Goal: Task Accomplishment & Management: Manage account settings

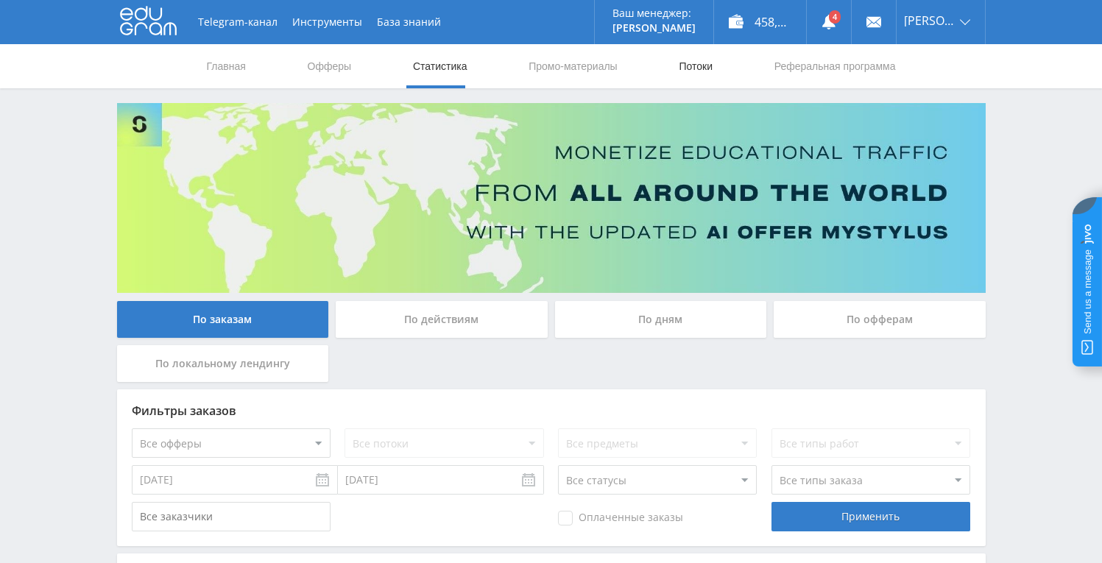
click at [711, 71] on link "Потоки" at bounding box center [695, 66] width 37 height 44
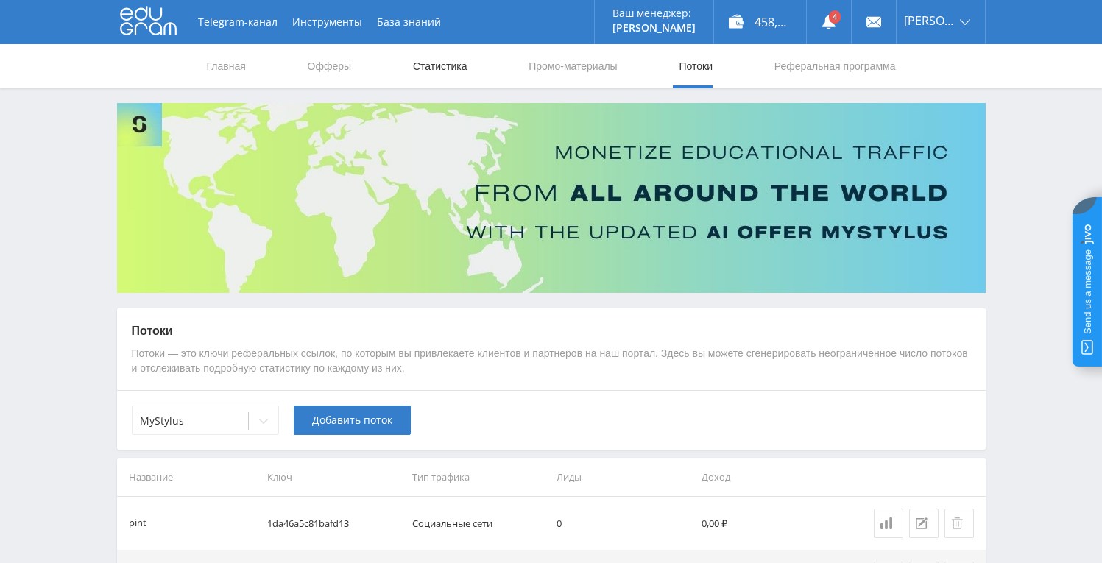
click at [440, 66] on link "Статистика" at bounding box center [440, 66] width 57 height 44
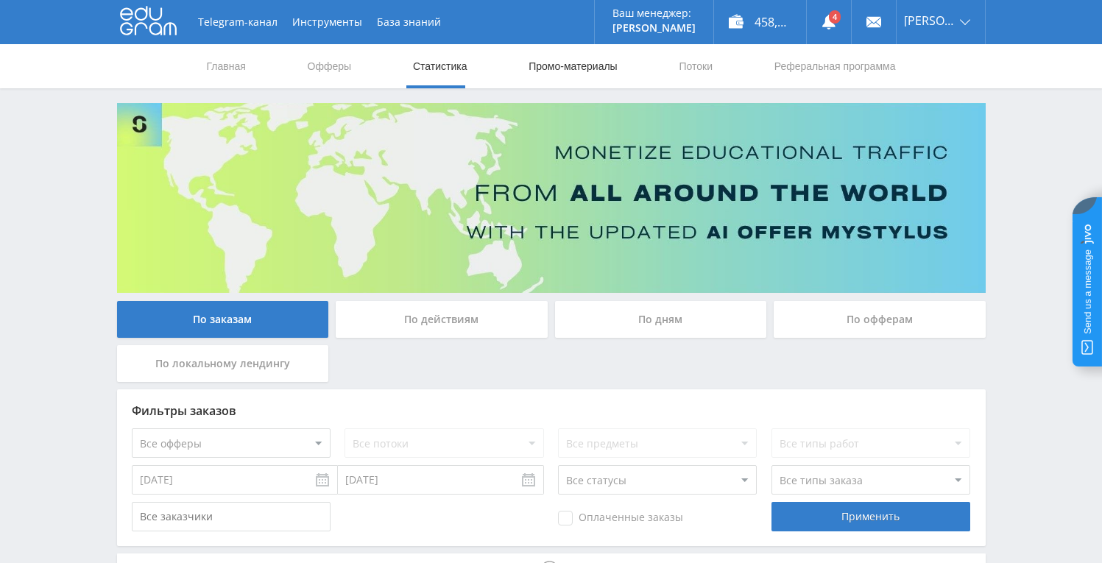
click at [560, 68] on link "Промо-материалы" at bounding box center [572, 66] width 91 height 44
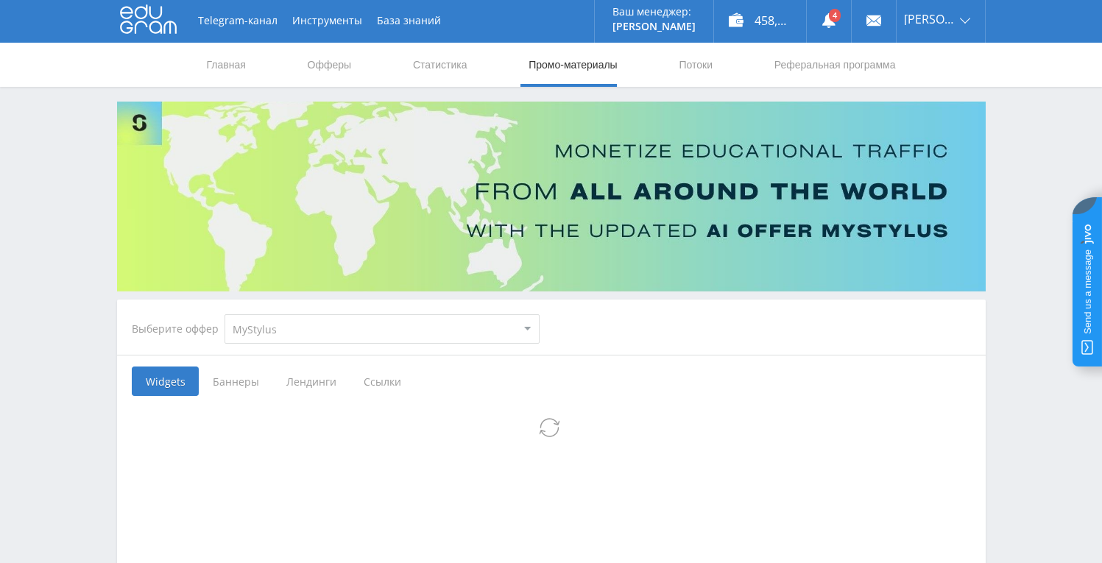
scroll to position [3, 0]
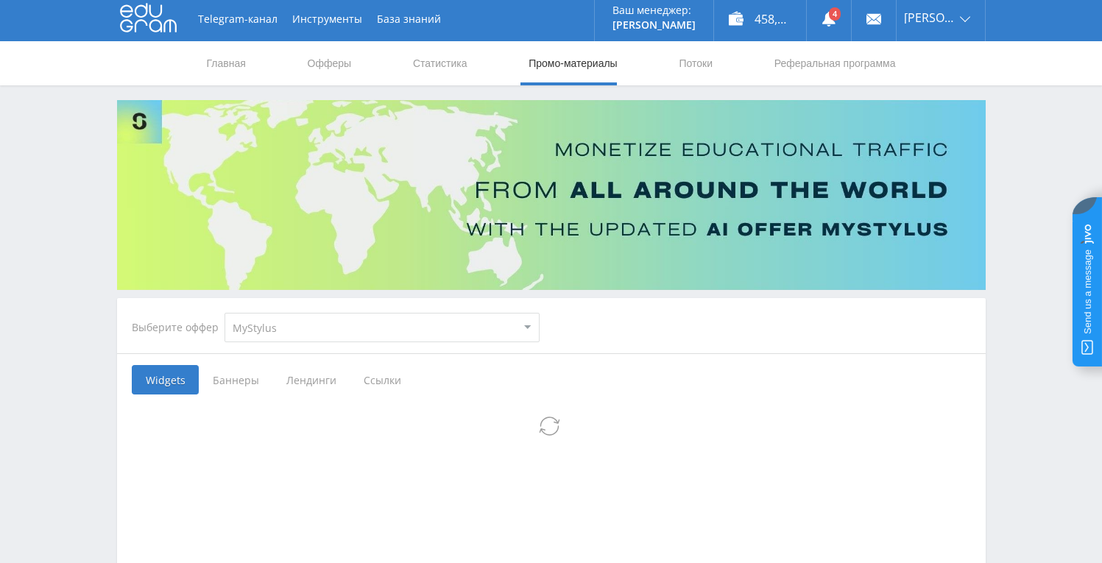
click at [321, 323] on select "MyStylus MyStylus - Revshare Кампус AI Studybay Автор24 Studybay [GEOGRAPHIC_DA…" at bounding box center [382, 327] width 315 height 29
select select "340"
click at [225, 313] on select "MyStylus MyStylus - Revshare Кампус AI Studybay Автор24 Studybay [GEOGRAPHIC_DA…" at bounding box center [382, 327] width 315 height 29
select select "340"
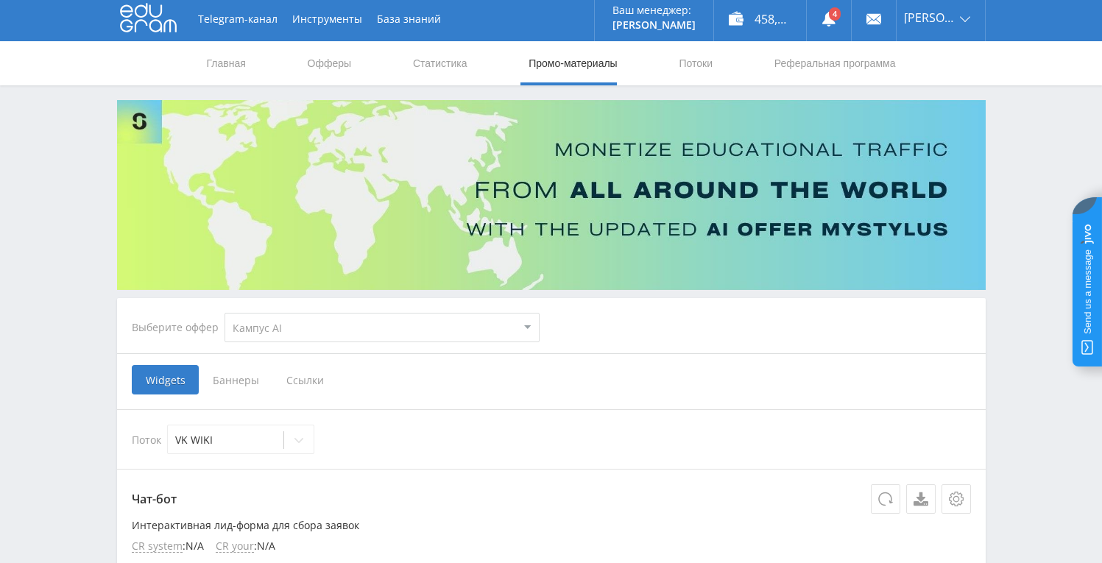
click at [387, 384] on div "Widgets Баннеры Ссылки" at bounding box center [551, 379] width 839 height 29
click at [306, 381] on span "Ссылки" at bounding box center [305, 379] width 66 height 29
click at [0, 0] on input "Ссылки" at bounding box center [0, 0] width 0 height 0
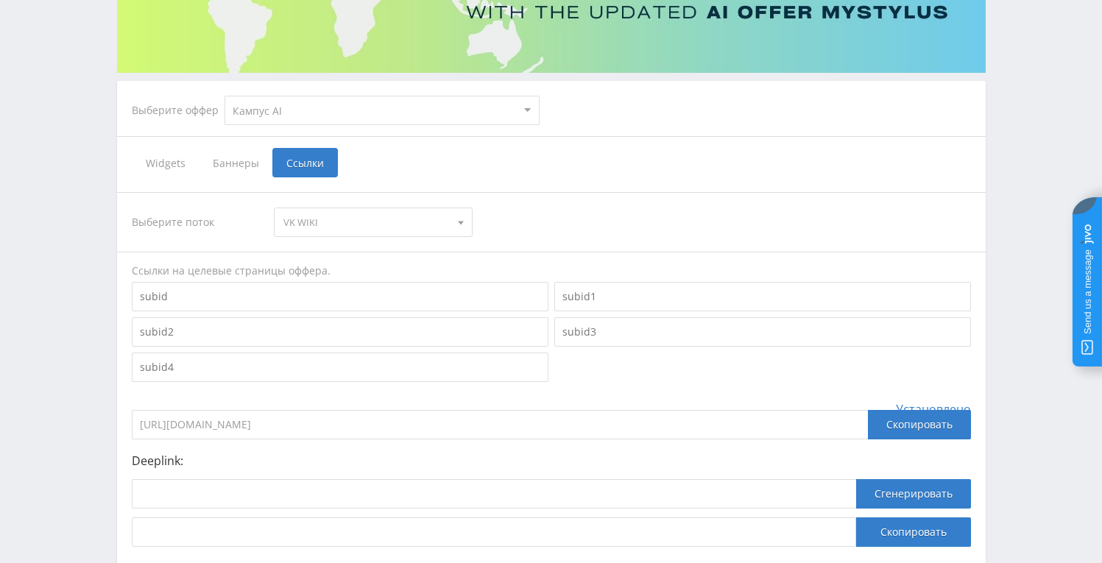
scroll to position [218, 0]
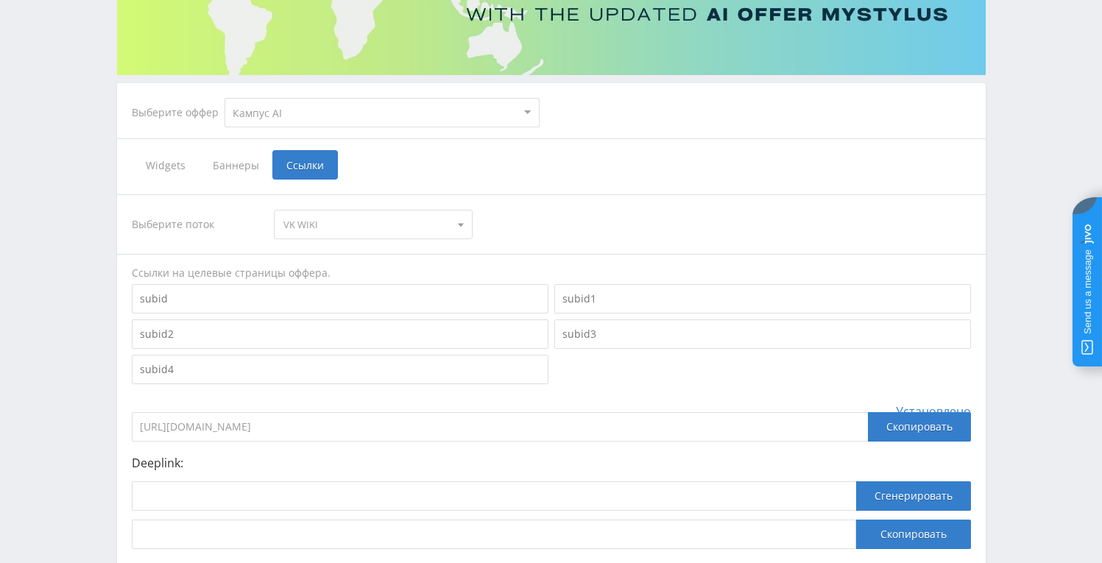
click at [430, 216] on span "VK WIKI" at bounding box center [367, 225] width 166 height 28
click at [412, 311] on button "default" at bounding box center [373, 313] width 197 height 21
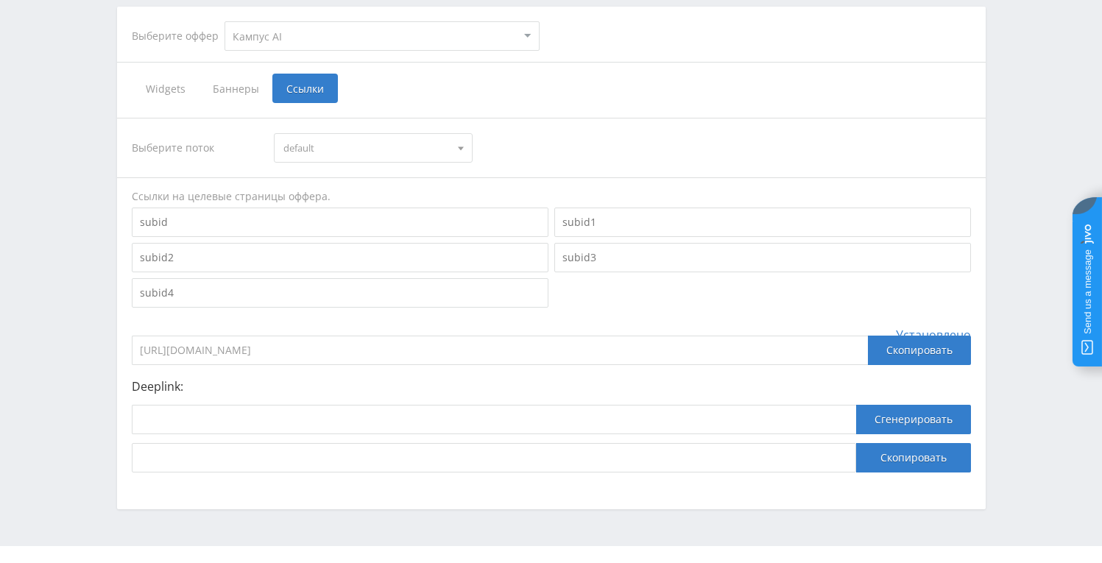
scroll to position [322, 0]
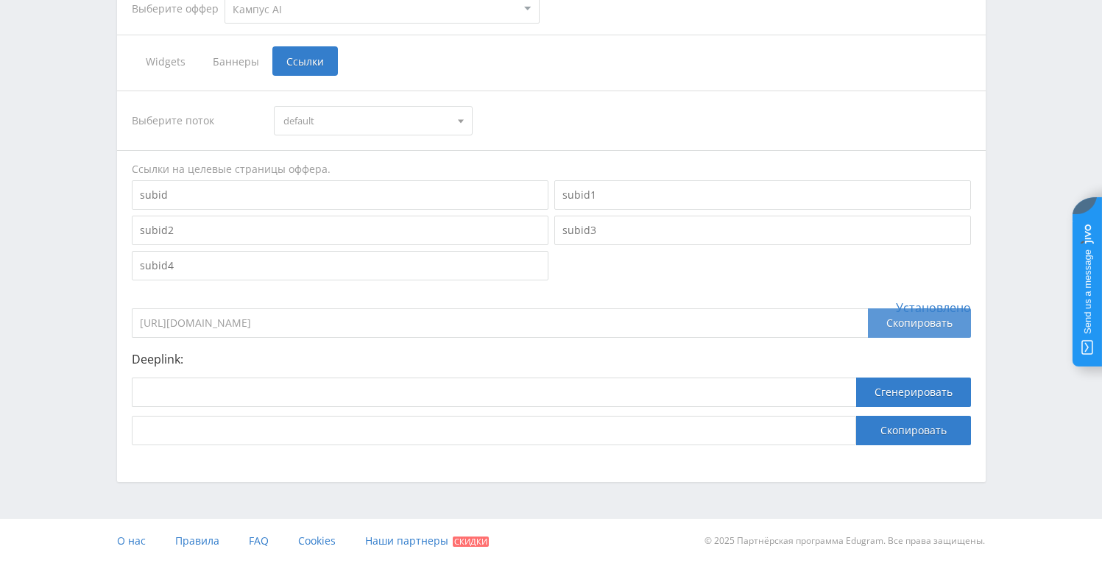
click at [923, 328] on div "Скопировать" at bounding box center [919, 323] width 103 height 29
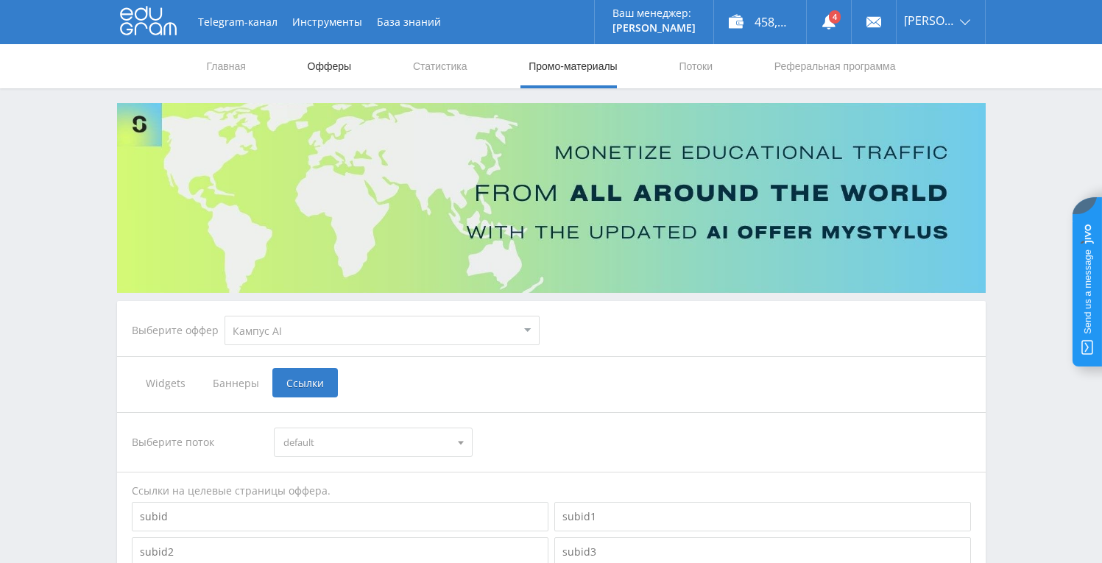
click at [328, 67] on link "Офферы" at bounding box center [329, 66] width 47 height 44
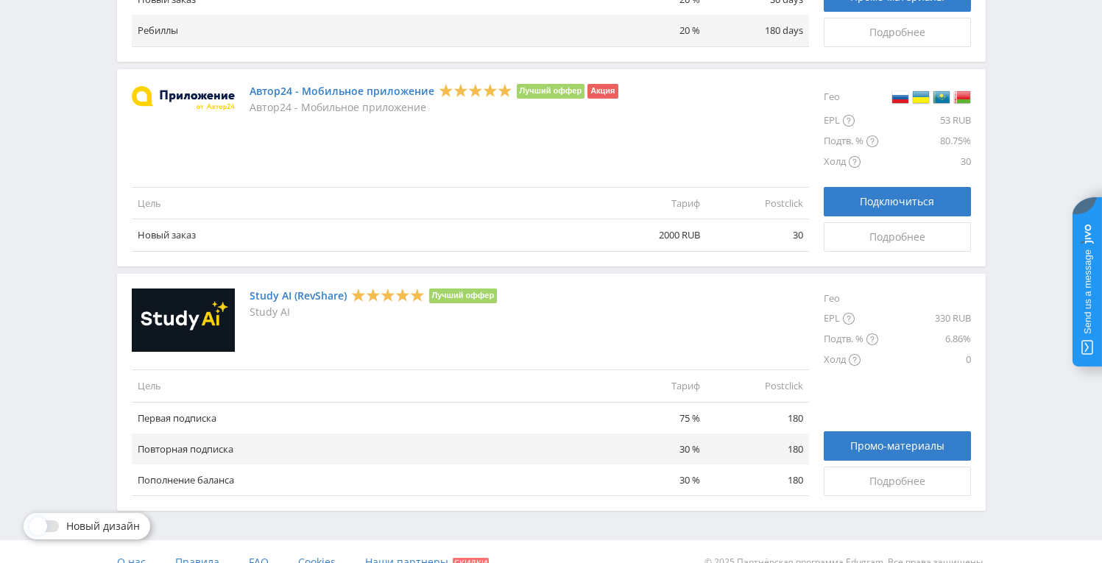
scroll to position [1719, 0]
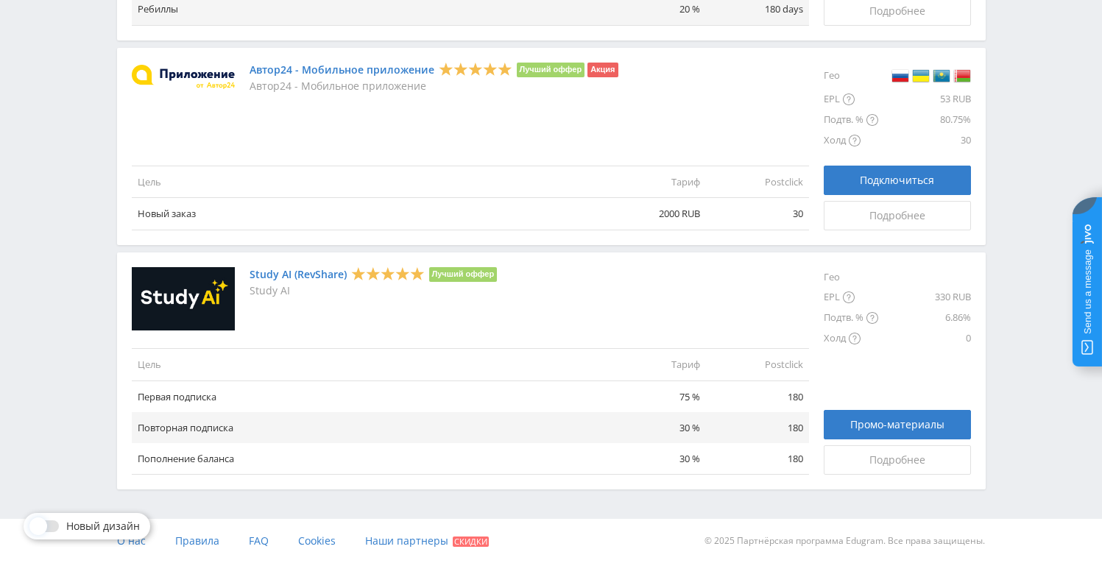
click at [279, 272] on link "Study AI (RevShare)" at bounding box center [298, 275] width 97 height 12
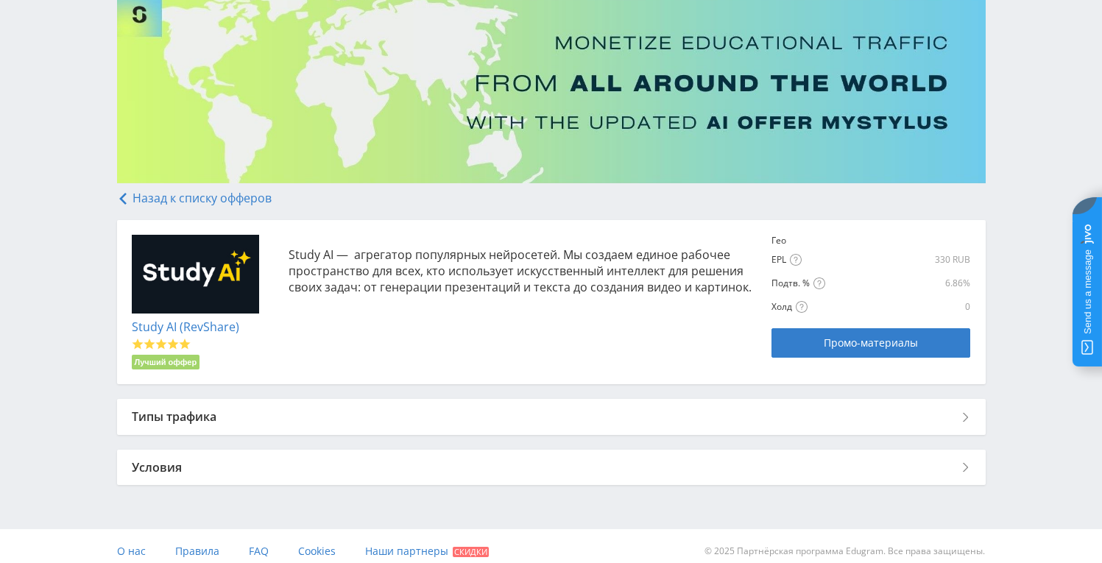
scroll to position [120, 0]
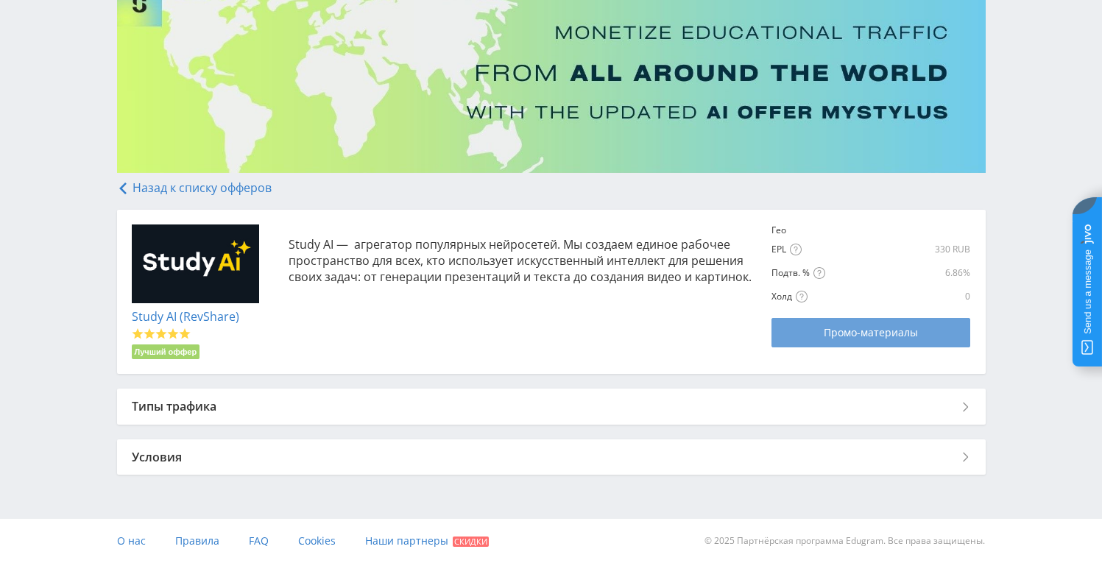
click at [830, 332] on span "Промо-материалы" at bounding box center [871, 333] width 94 height 12
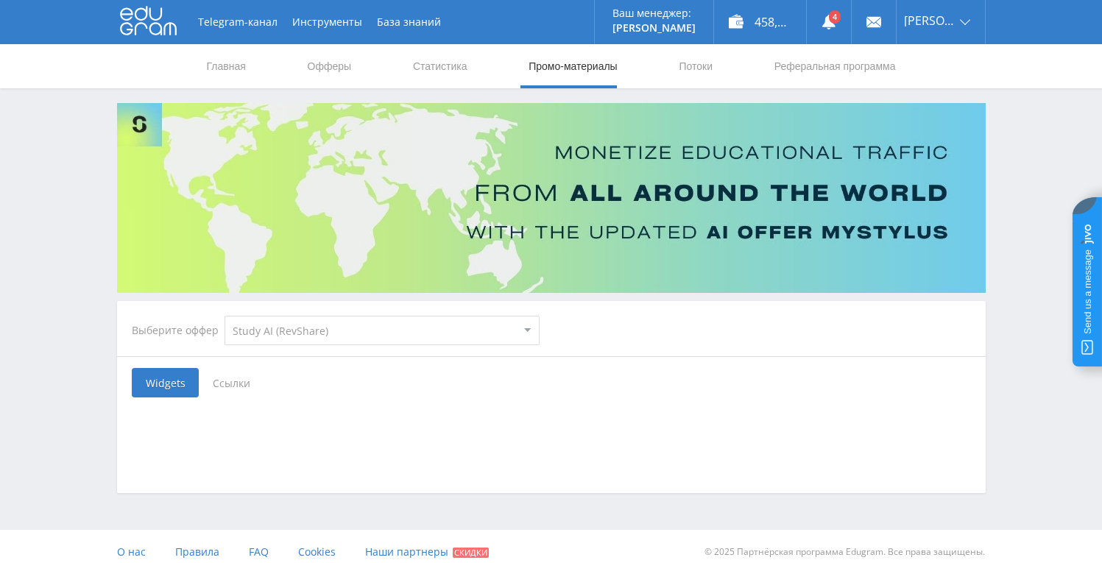
select select "376"
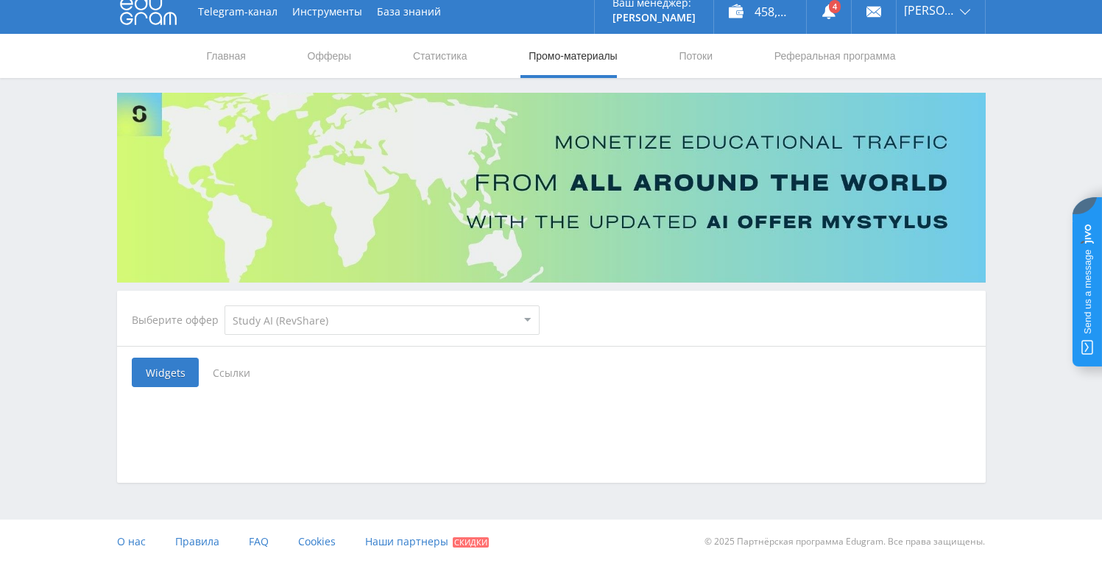
scroll to position [11, 0]
click at [230, 373] on span "Ссылки" at bounding box center [232, 371] width 66 height 29
click at [0, 0] on input "Ссылки" at bounding box center [0, 0] width 0 height 0
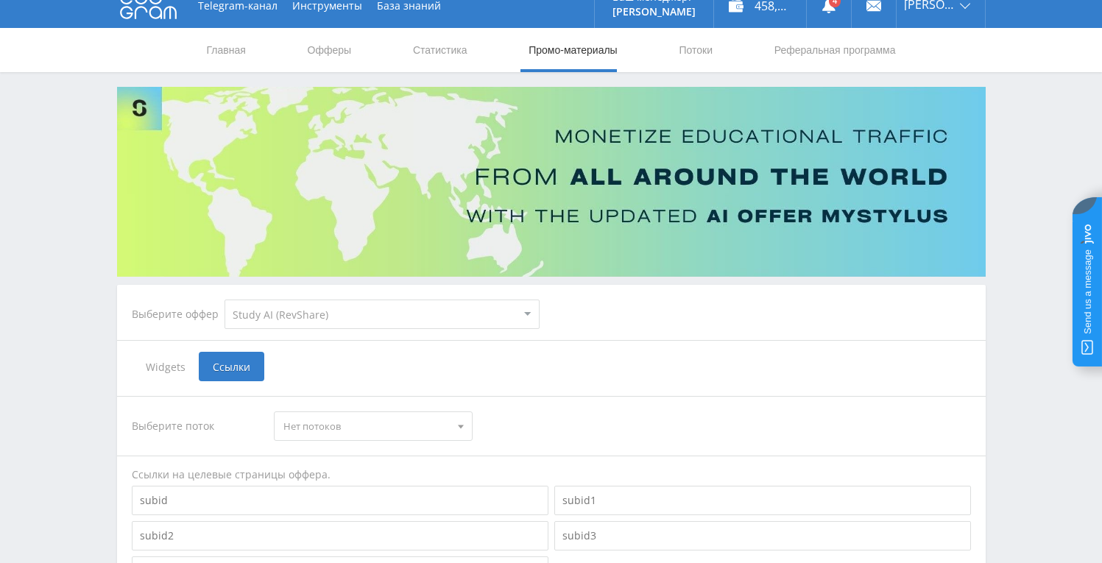
scroll to position [214, 0]
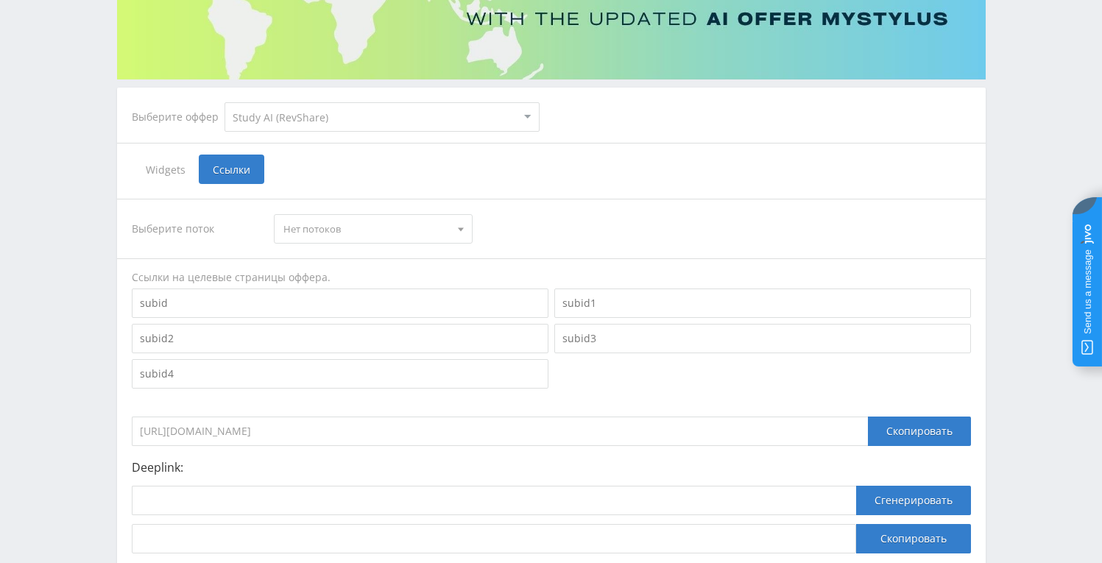
click at [392, 215] on span "Нет потоков" at bounding box center [367, 229] width 166 height 28
click at [388, 229] on span "Нет потоков" at bounding box center [367, 229] width 166 height 28
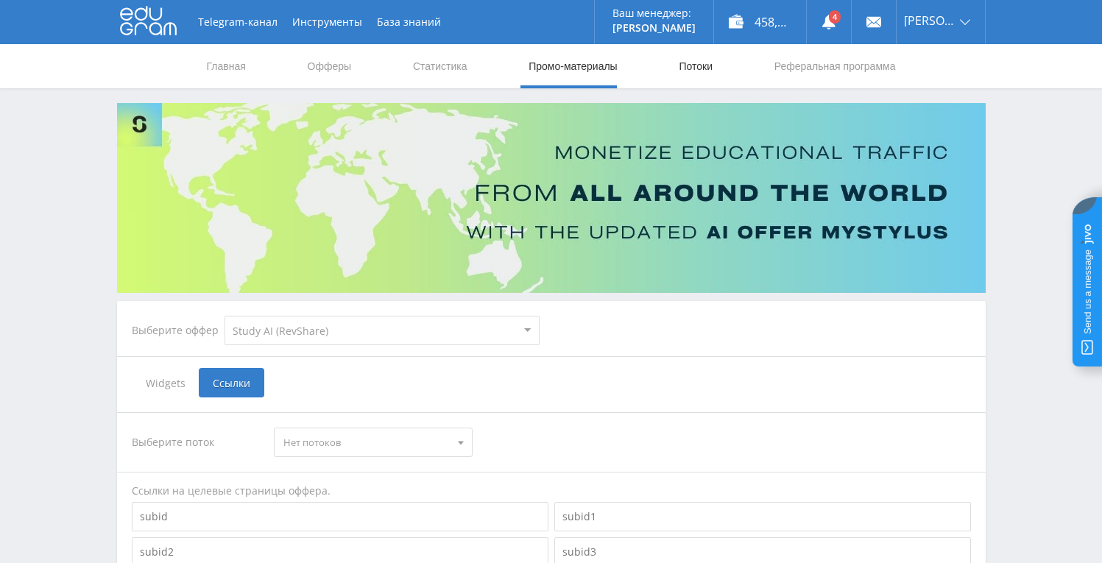
click at [689, 71] on link "Потоки" at bounding box center [695, 66] width 37 height 44
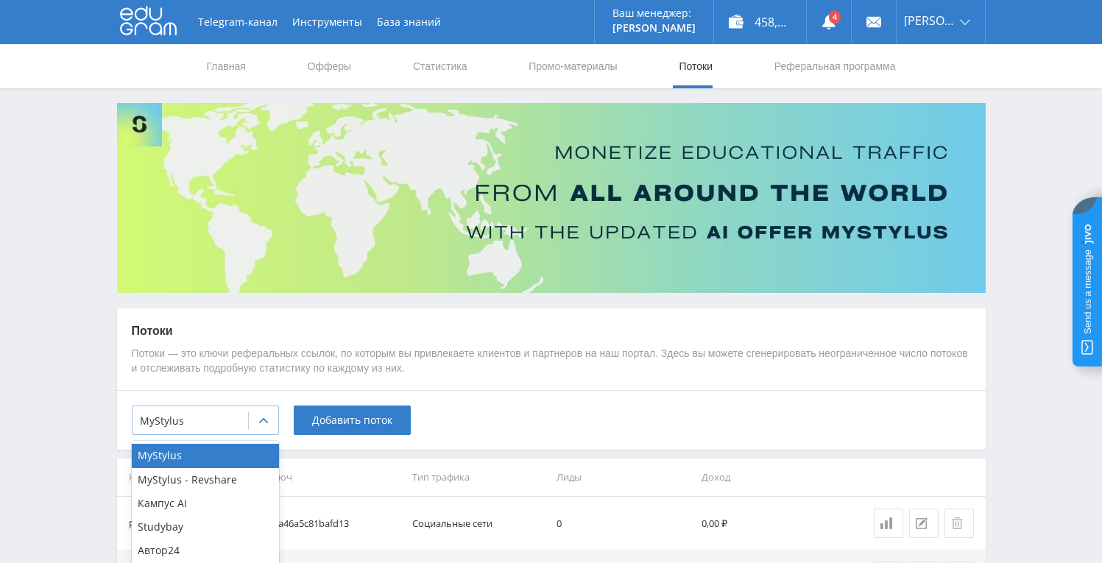
click at [214, 416] on div at bounding box center [190, 421] width 101 height 15
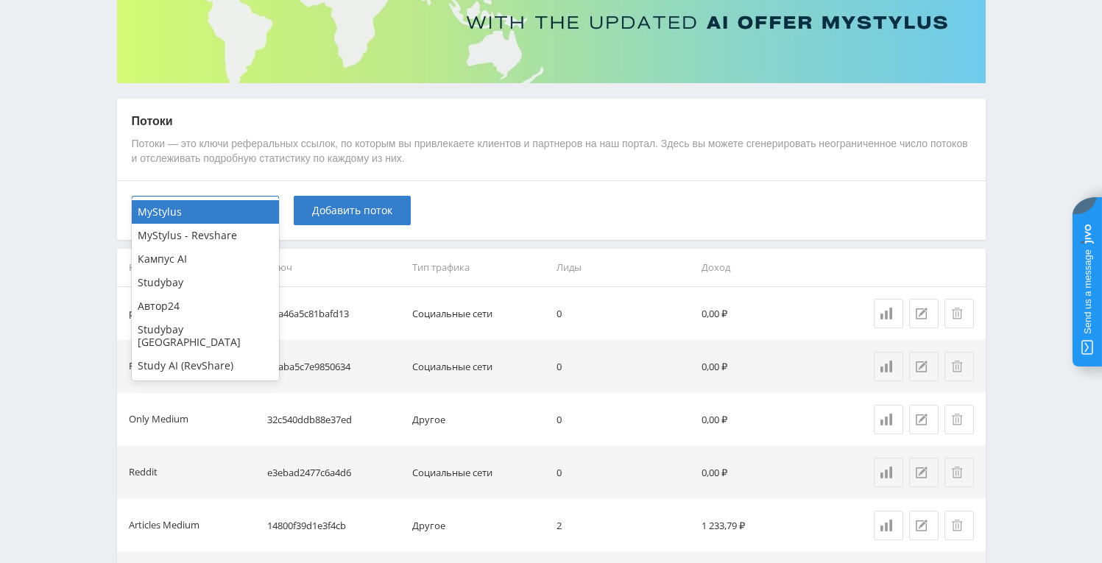
scroll to position [244, 0]
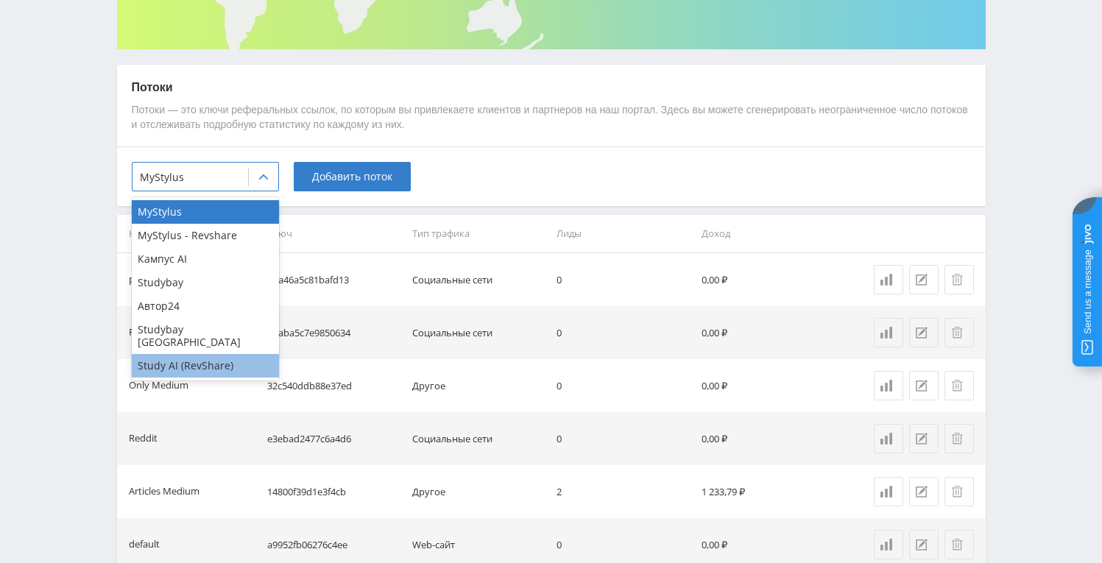
click at [213, 355] on div "Study AI (RevShare)" at bounding box center [205, 366] width 147 height 24
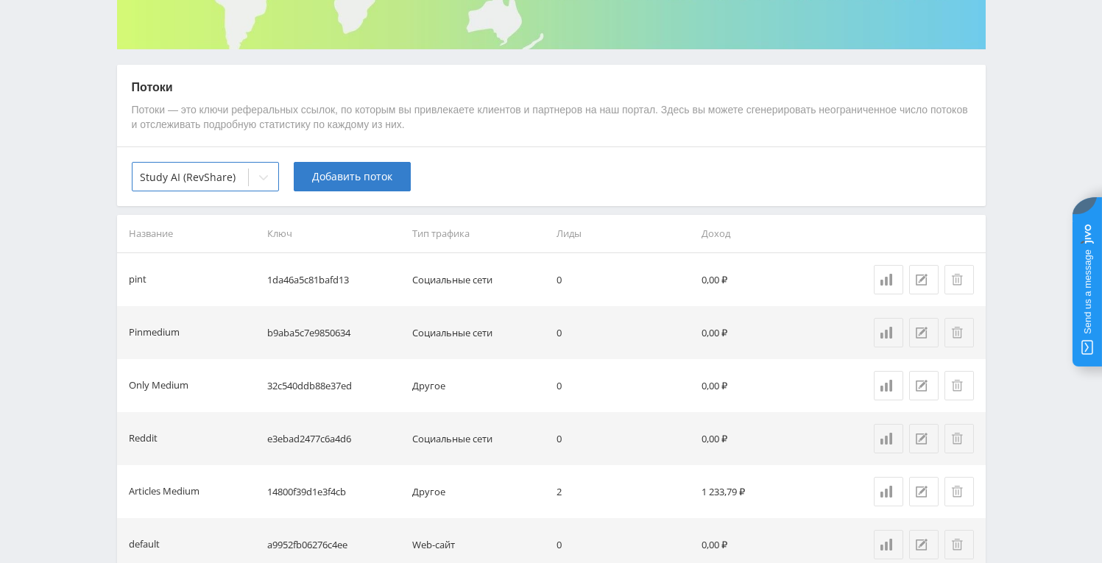
scroll to position [0, 0]
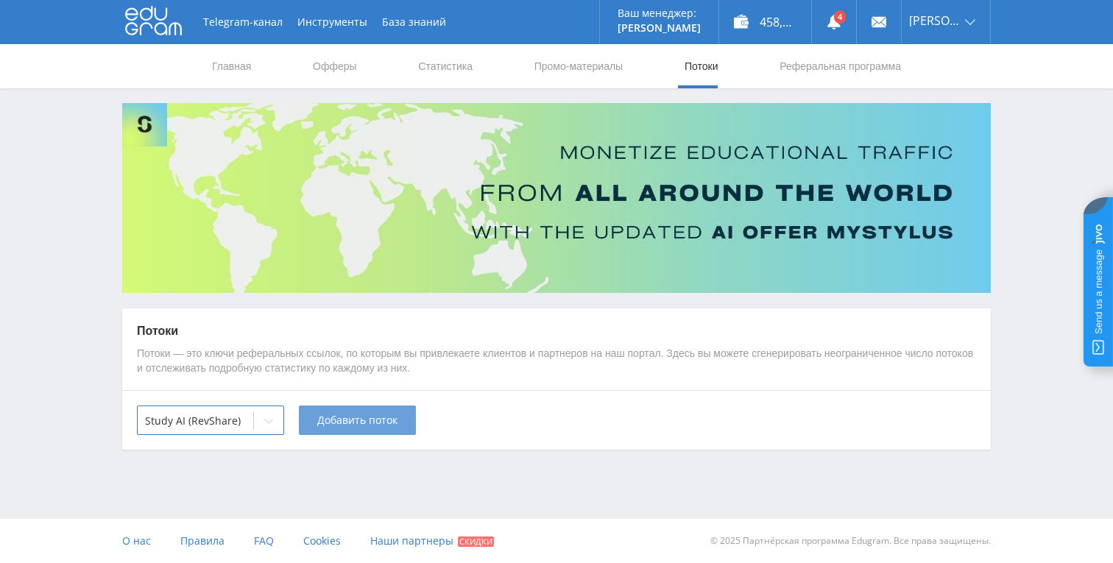
click at [362, 420] on span "Добавить поток" at bounding box center [357, 421] width 80 height 12
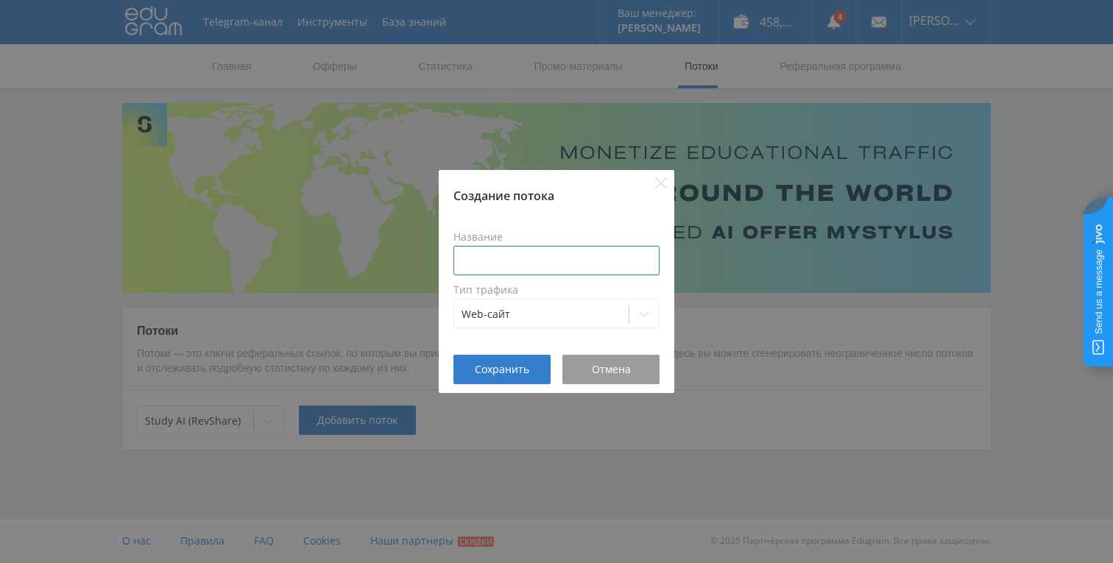
click at [519, 255] on input at bounding box center [557, 260] width 206 height 29
type input "N"
type input "сайт"
click at [499, 380] on button "Сохранить" at bounding box center [502, 369] width 97 height 29
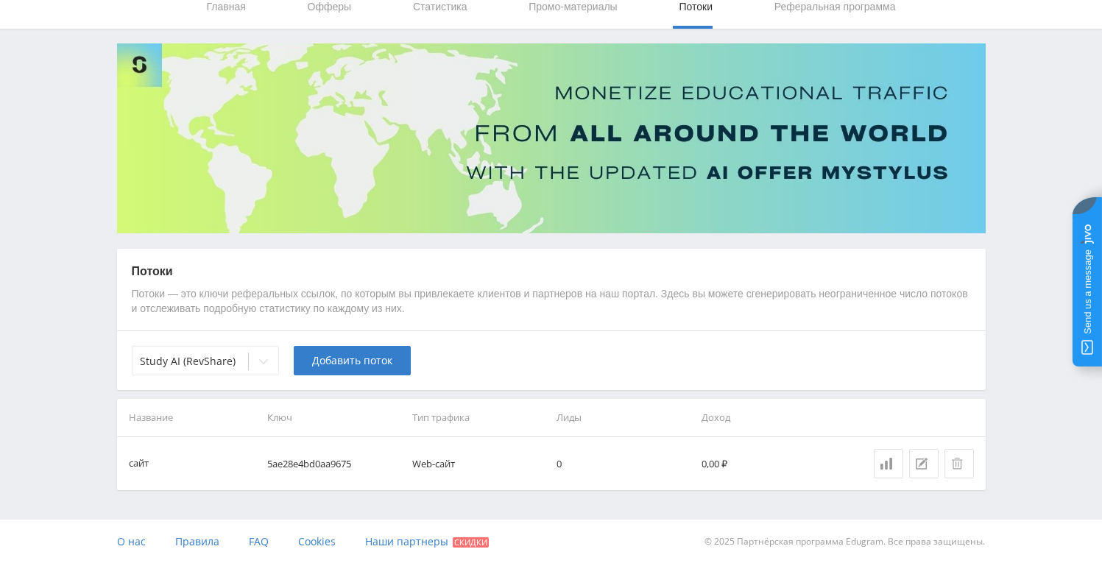
scroll to position [57, 0]
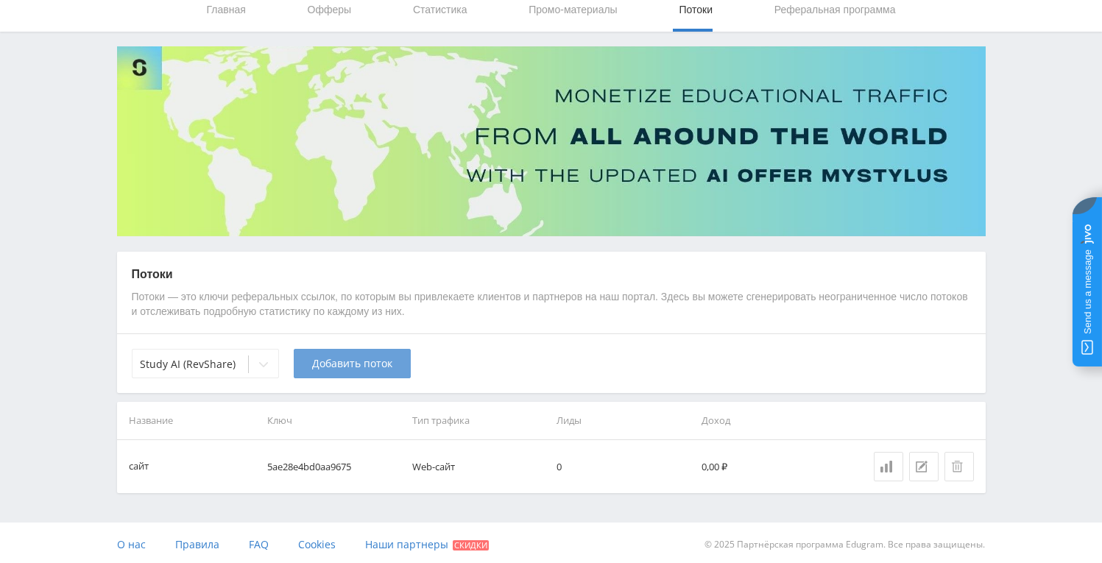
click at [345, 365] on span "Добавить поток" at bounding box center [352, 364] width 80 height 12
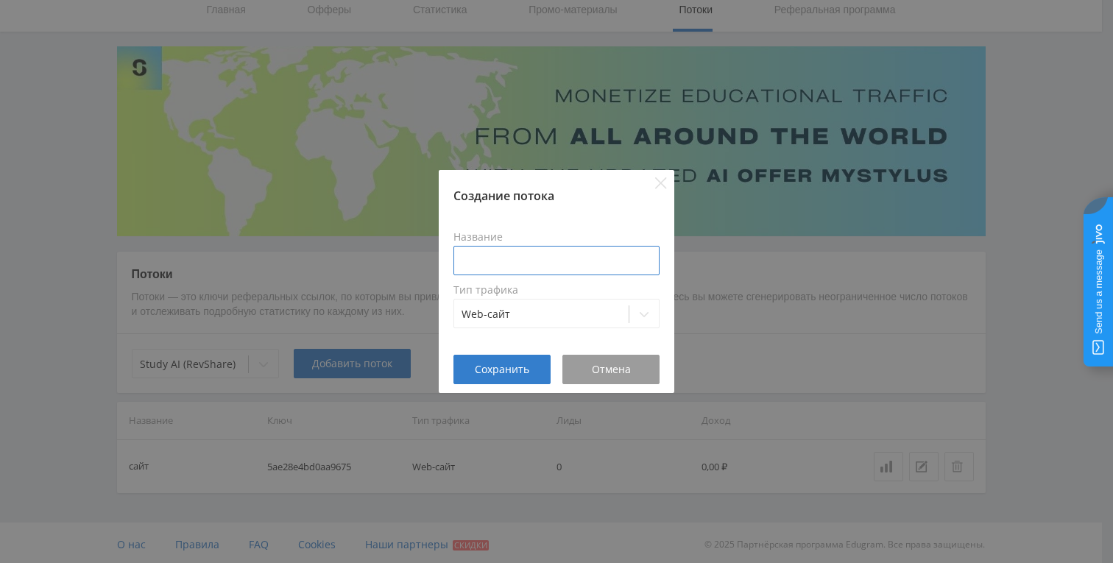
click at [485, 270] on input at bounding box center [557, 260] width 206 height 29
type input "Статьи"
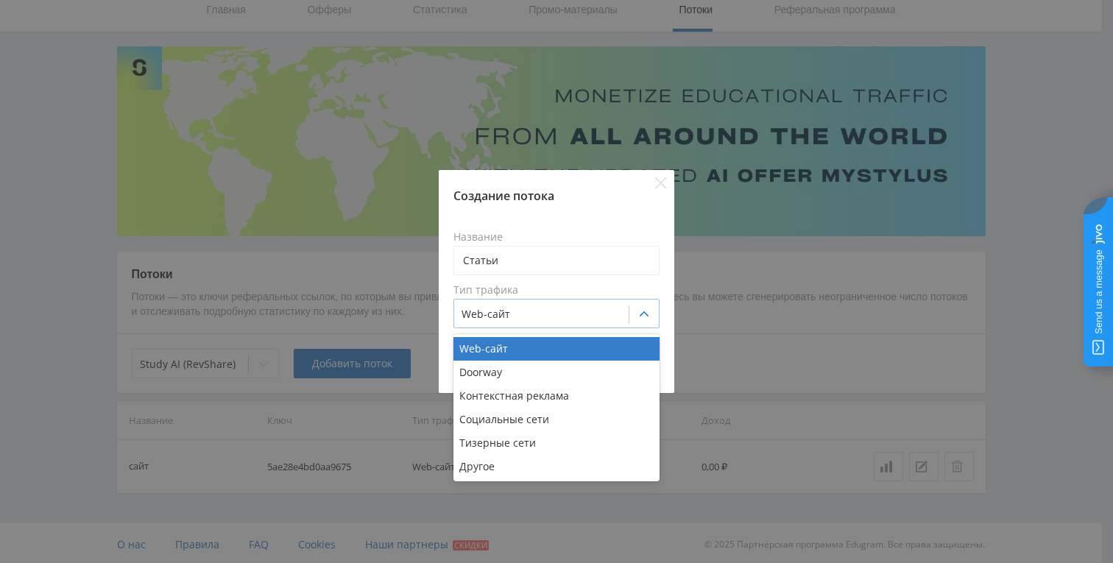
click at [524, 320] on div at bounding box center [542, 314] width 160 height 15
click at [509, 464] on div "Другое" at bounding box center [557, 467] width 206 height 24
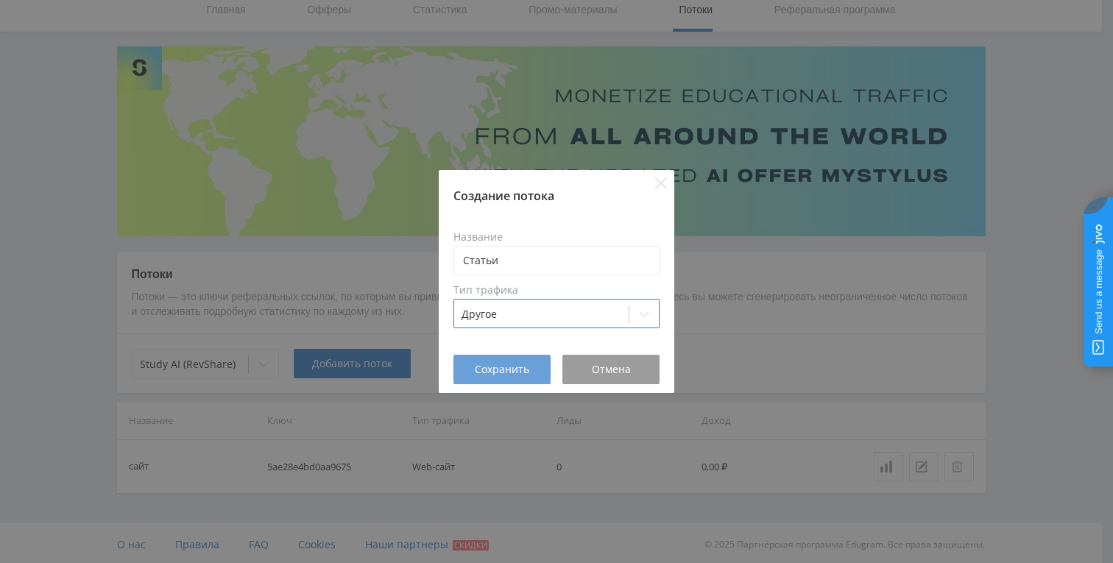
click at [510, 376] on span "Сохранить" at bounding box center [502, 370] width 54 height 12
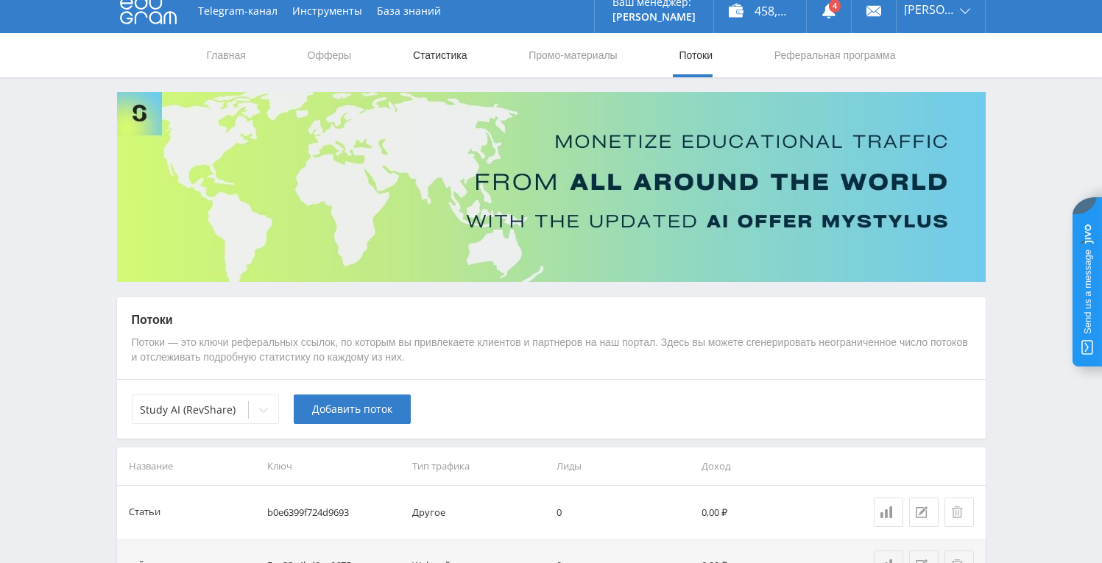
scroll to position [0, 0]
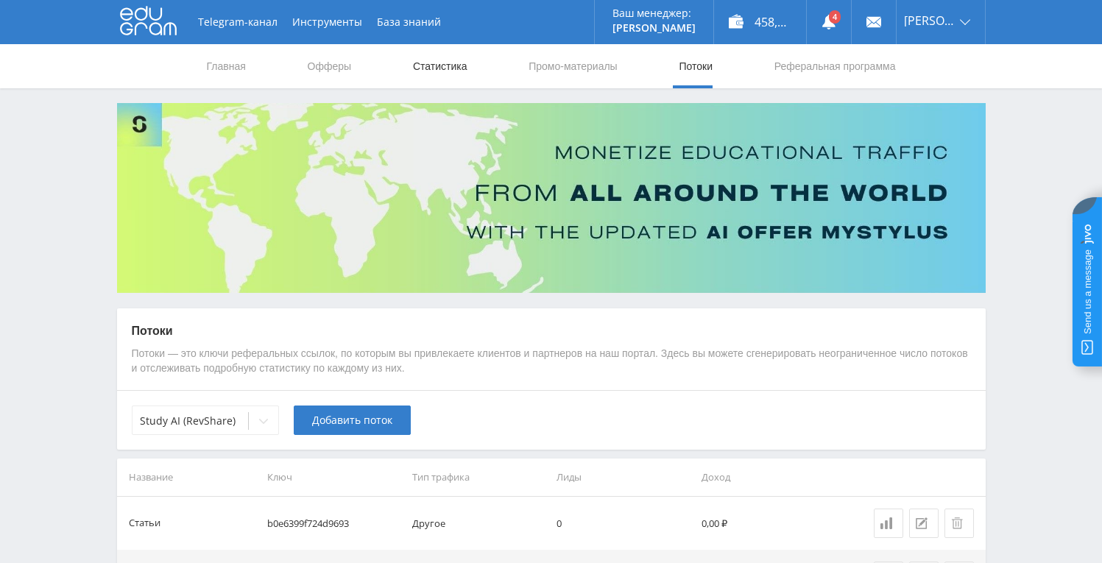
click at [425, 74] on link "Статистика" at bounding box center [440, 66] width 57 height 44
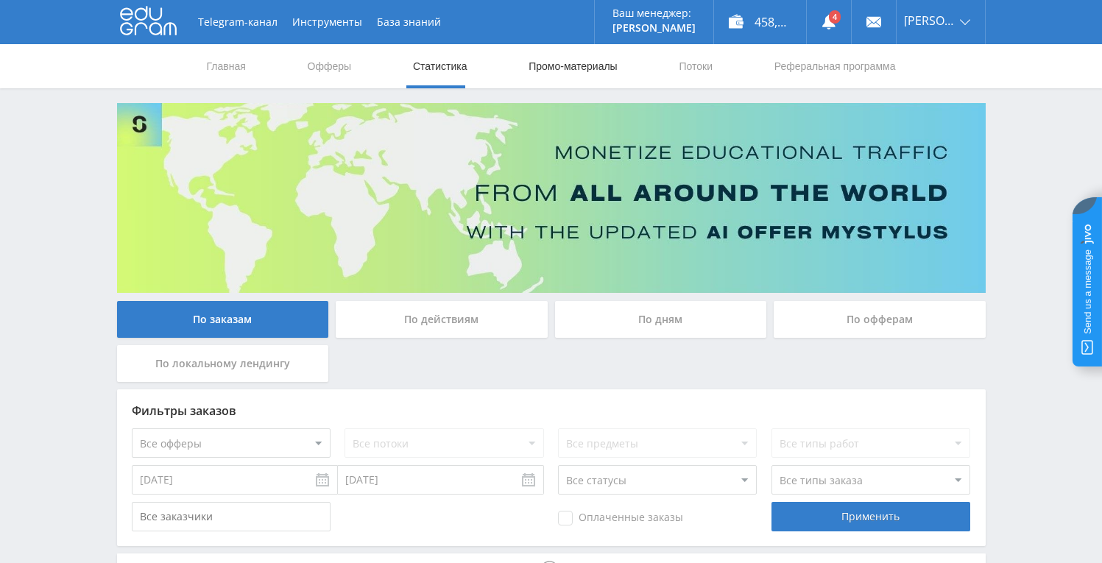
click at [538, 66] on link "Промо-материалы" at bounding box center [572, 66] width 91 height 44
select select "376"
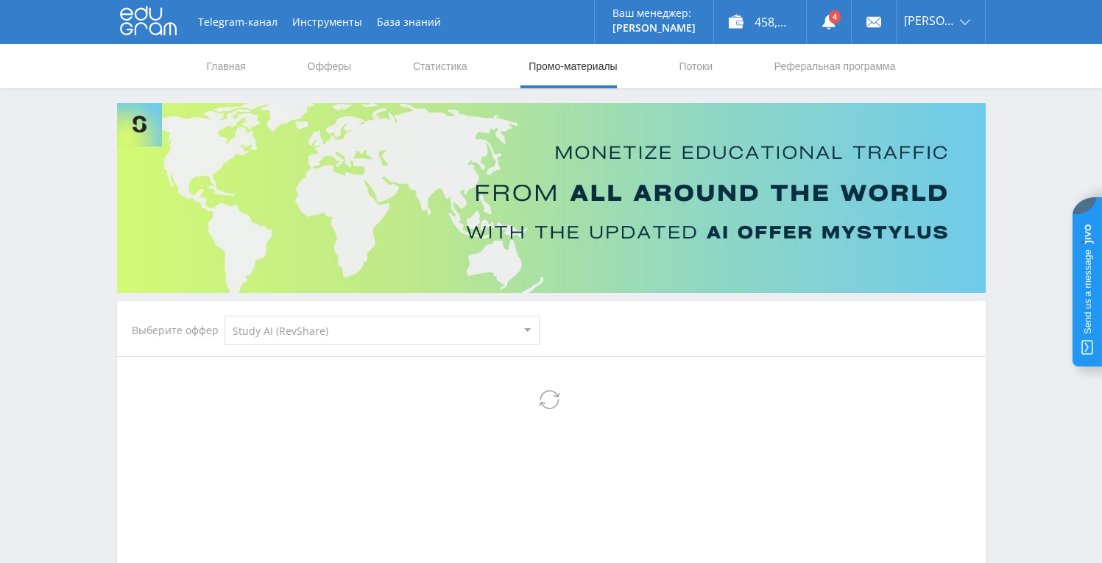
select select "376"
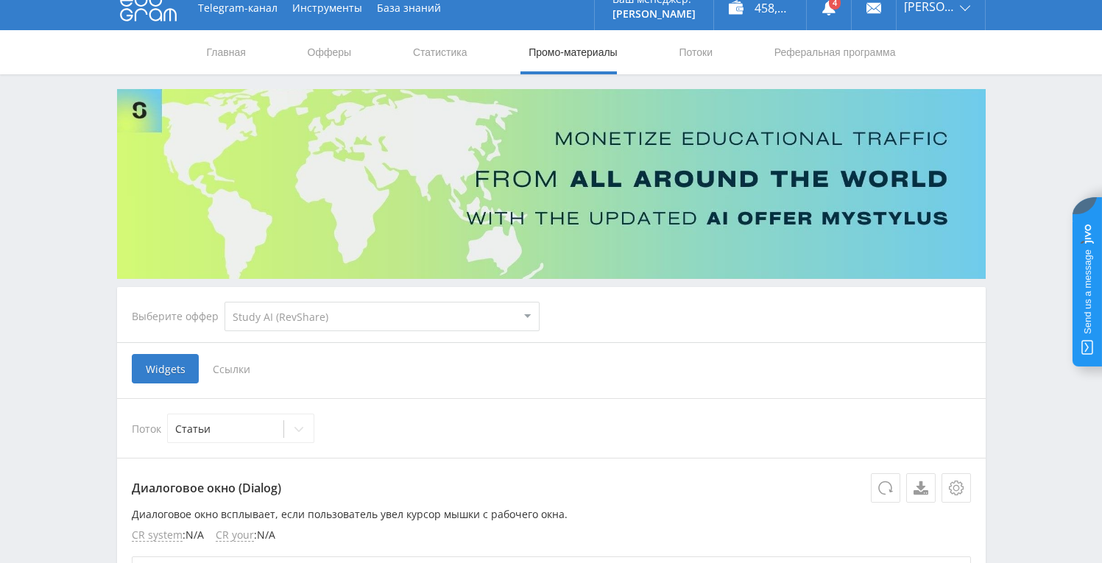
scroll to position [109, 0]
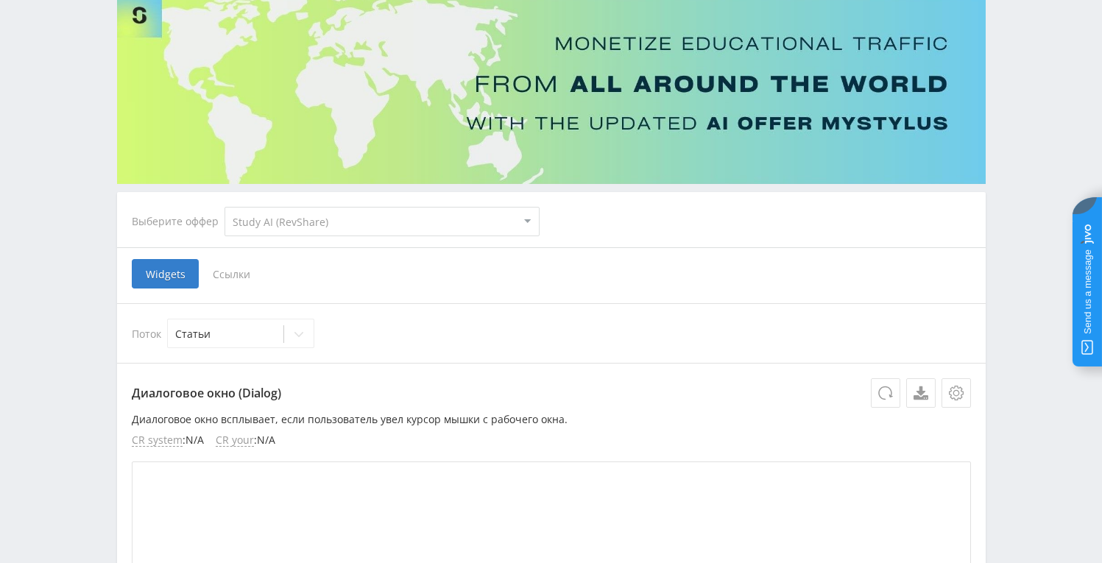
click at [291, 223] on select "MyStylus MyStylus - Revshare Кампус AI Studybay Автор24 Studybay [GEOGRAPHIC_DA…" at bounding box center [382, 221] width 315 height 29
click at [225, 207] on select "MyStylus MyStylus - Revshare Кампус AI Studybay Автор24 Studybay [GEOGRAPHIC_DA…" at bounding box center [382, 221] width 315 height 29
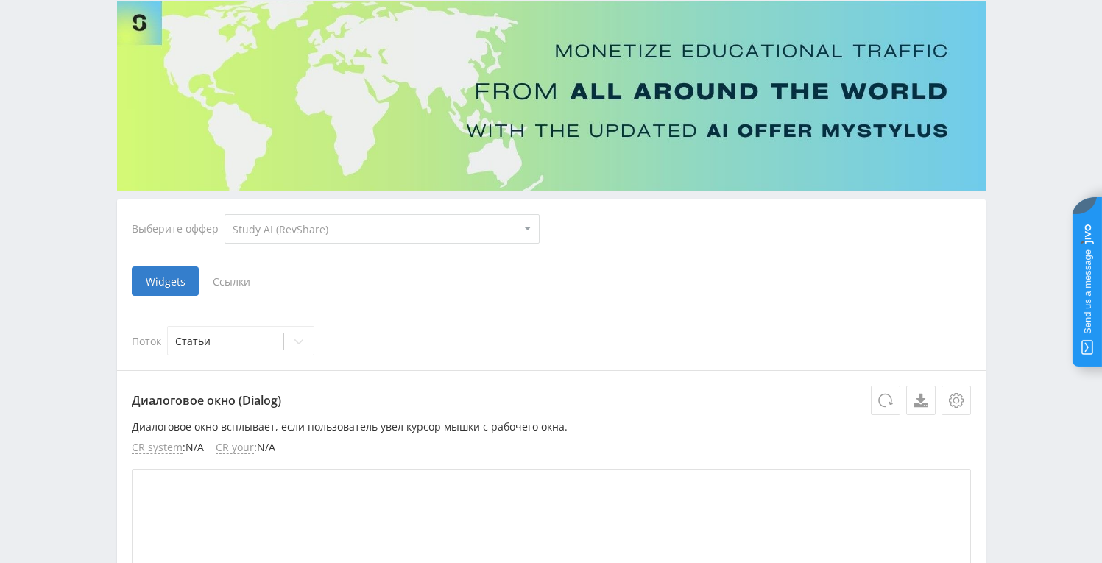
scroll to position [87, 0]
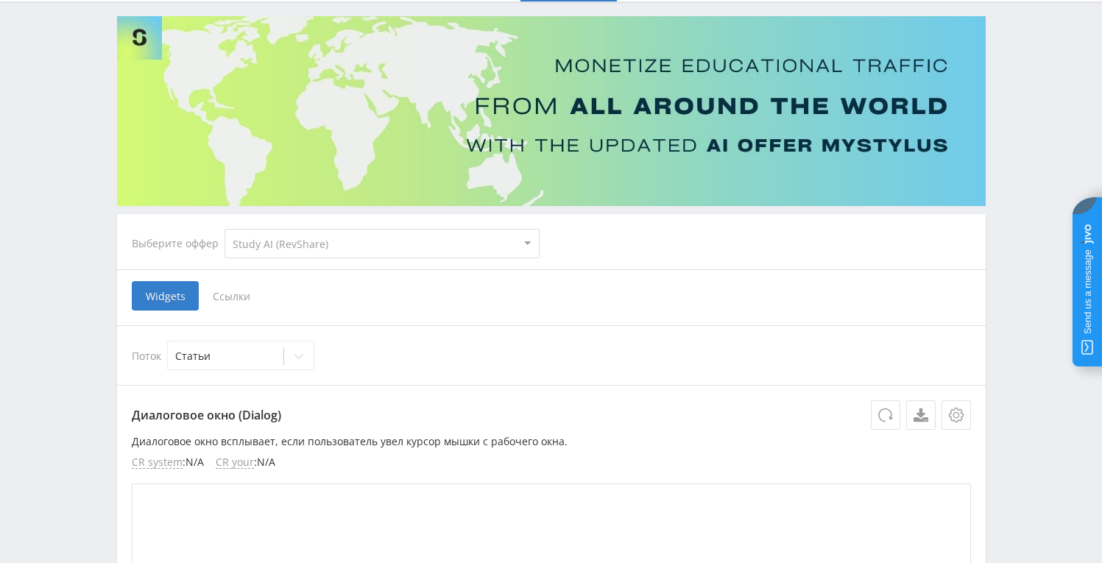
click at [208, 289] on span "Ссылки" at bounding box center [232, 295] width 66 height 29
click at [0, 0] on input "Ссылки" at bounding box center [0, 0] width 0 height 0
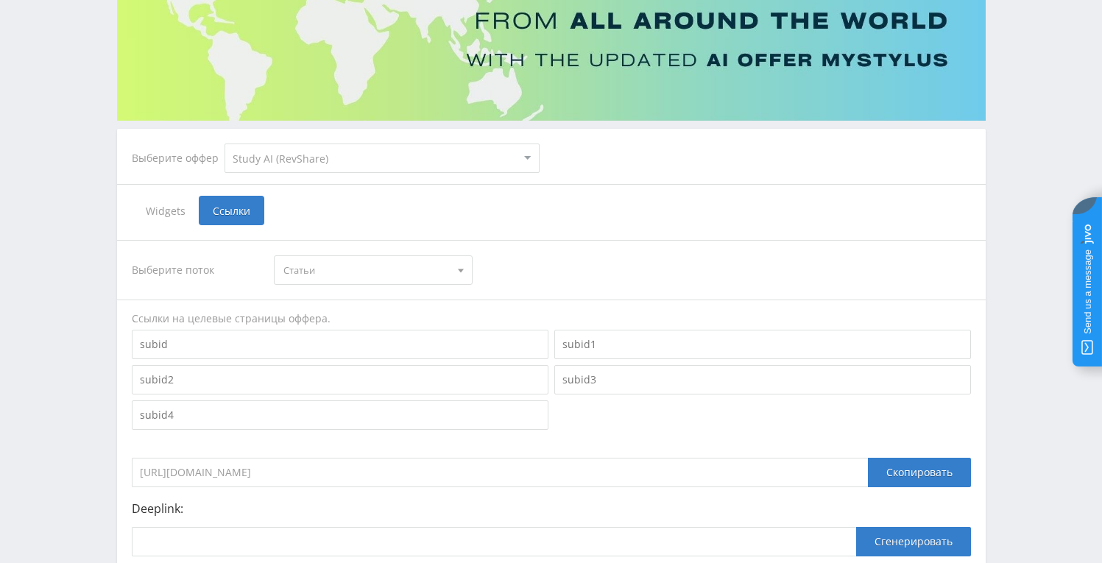
scroll to position [186, 0]
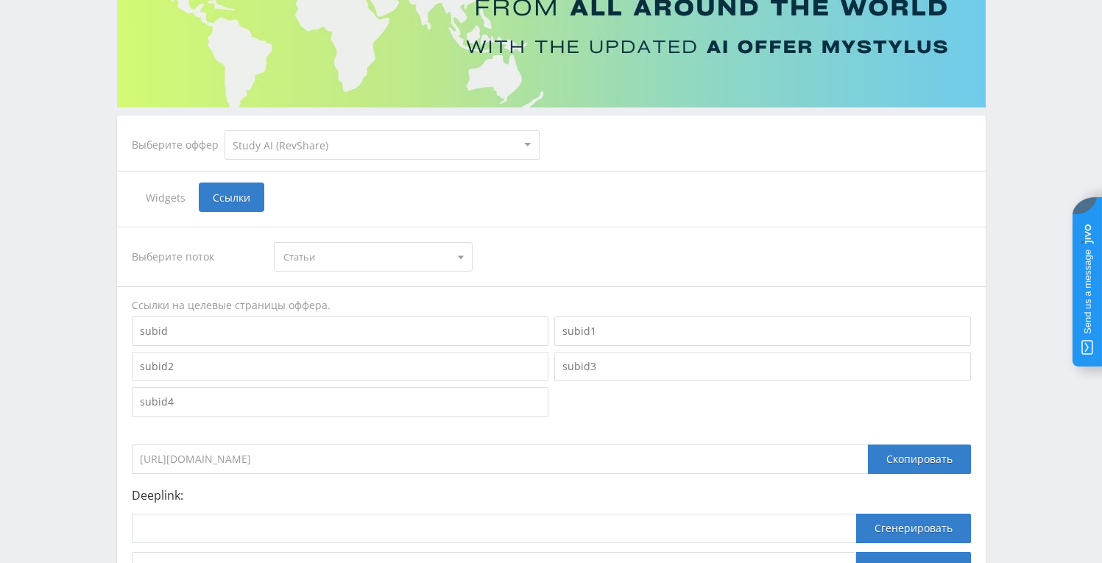
click at [409, 248] on span "Статьи" at bounding box center [367, 257] width 166 height 28
click at [348, 301] on button "сайт" at bounding box center [373, 305] width 197 height 21
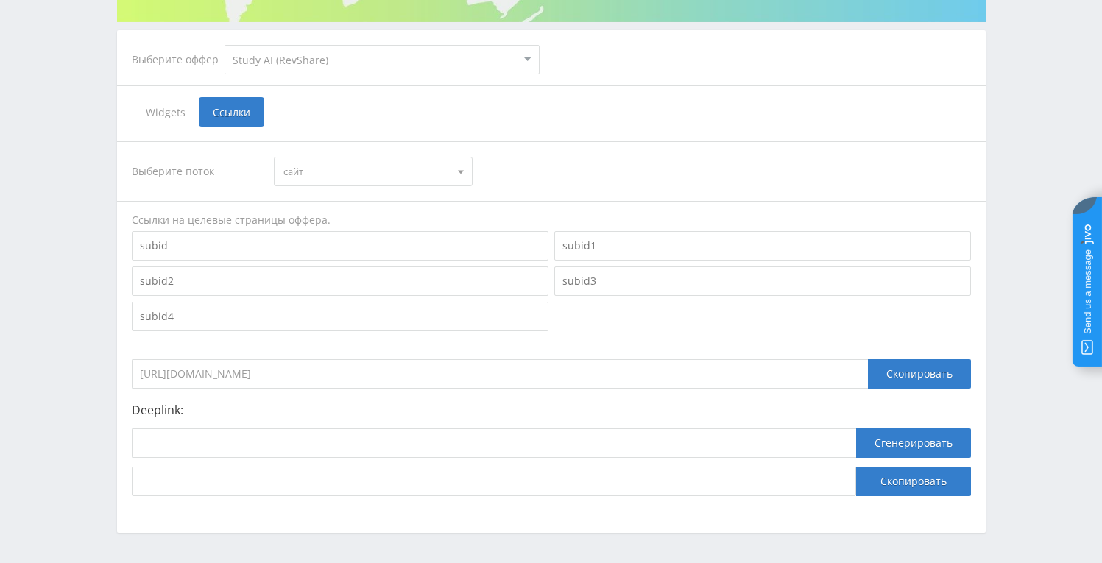
scroll to position [283, 0]
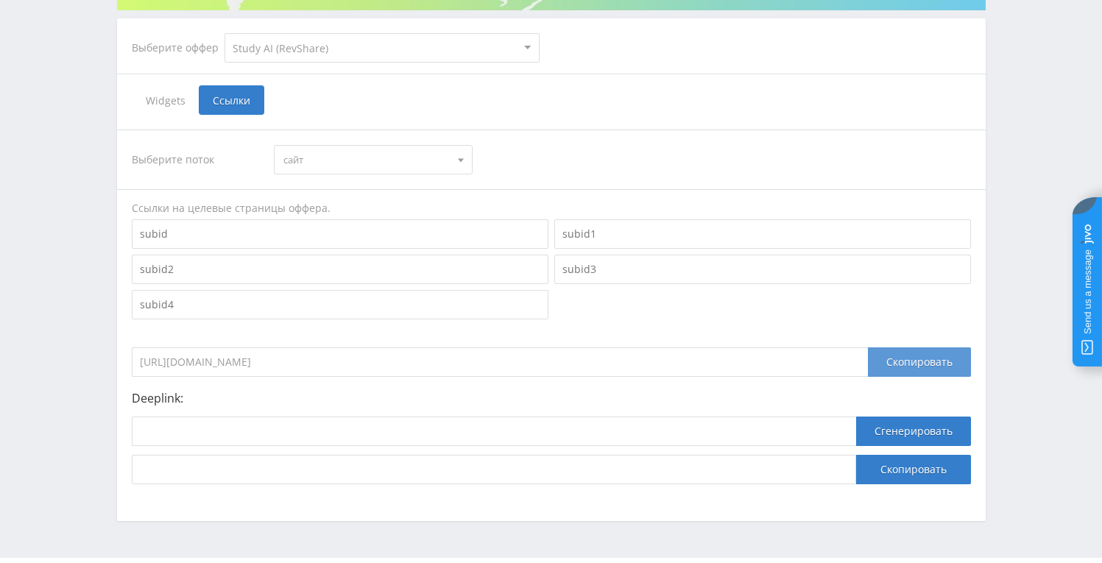
click at [898, 366] on div "Скопировать" at bounding box center [919, 362] width 103 height 29
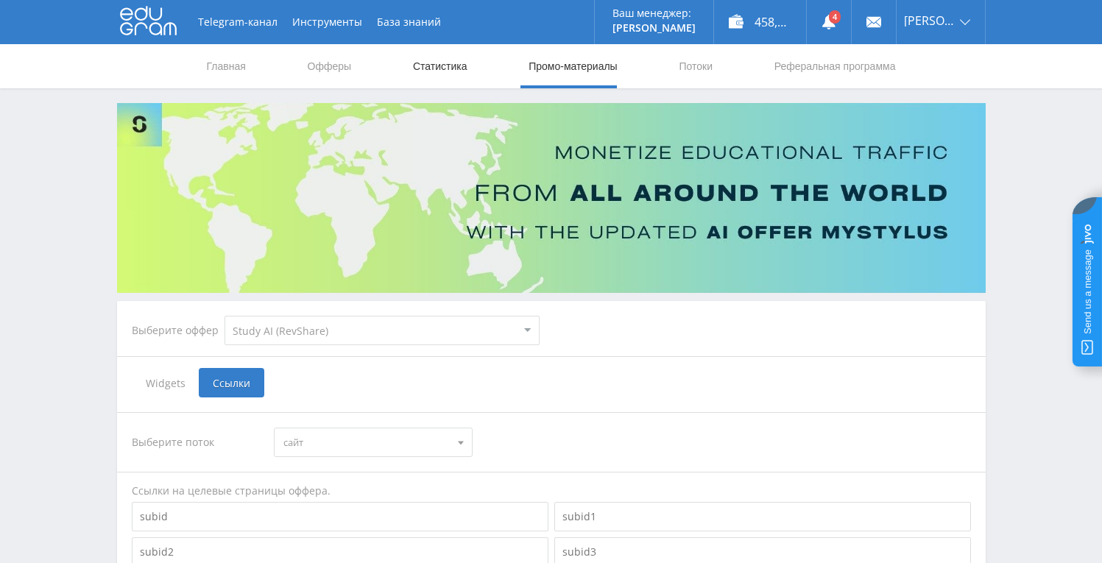
click at [456, 74] on link "Статистика" at bounding box center [440, 66] width 57 height 44
